Goal: Information Seeking & Learning: Find specific fact

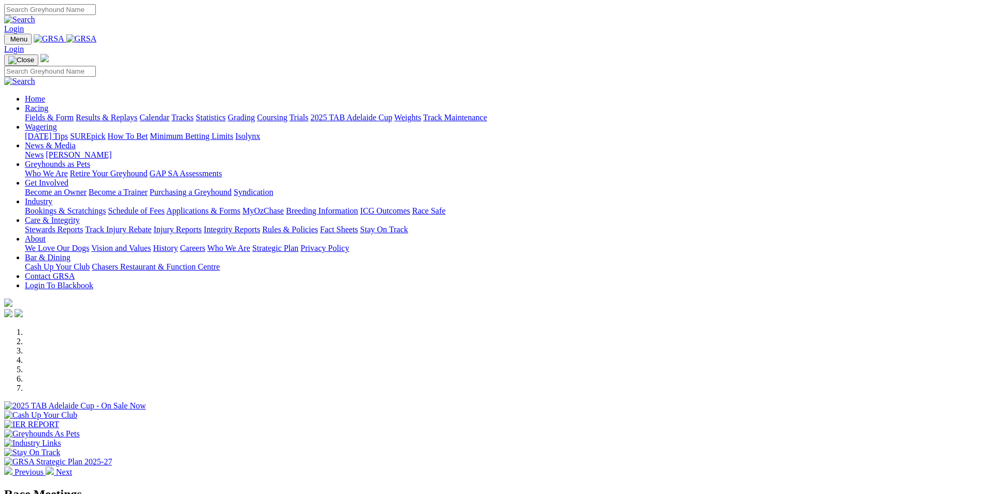
click at [48, 104] on link "Racing" at bounding box center [36, 108] width 23 height 9
drag, startPoint x: 288, startPoint y: 38, endPoint x: 271, endPoint y: 42, distance: 17.5
click at [48, 104] on link "Racing" at bounding box center [36, 108] width 23 height 9
click at [421, 113] on link "Weights" at bounding box center [407, 117] width 27 height 9
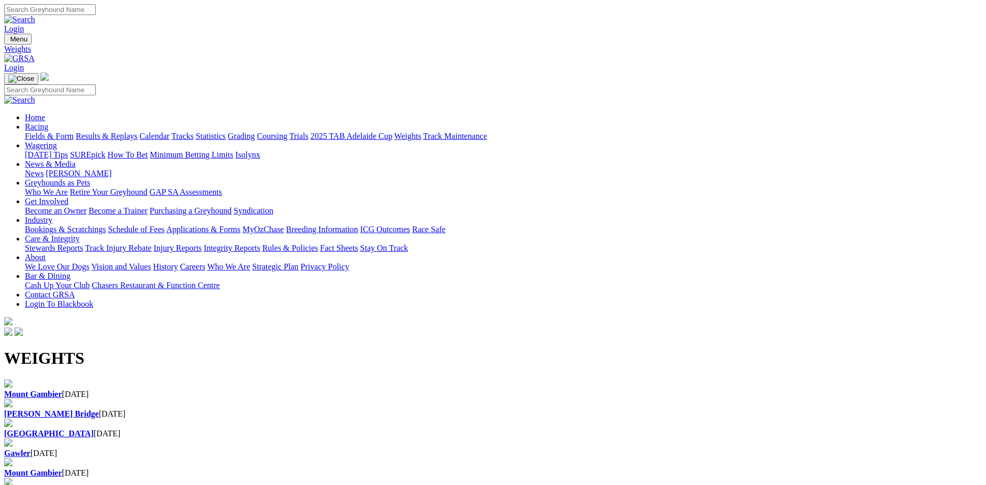
click at [153, 379] on div "Mount Gambier [DATE]" at bounding box center [493, 389] width 978 height 20
